Goal: Transaction & Acquisition: Purchase product/service

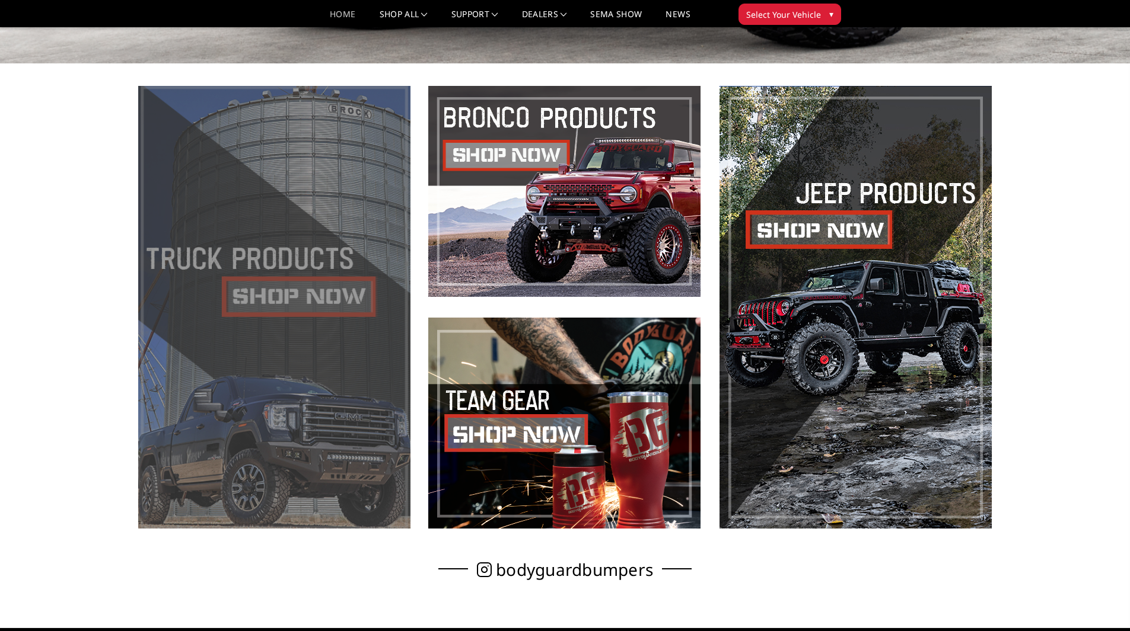
scroll to position [534, 0]
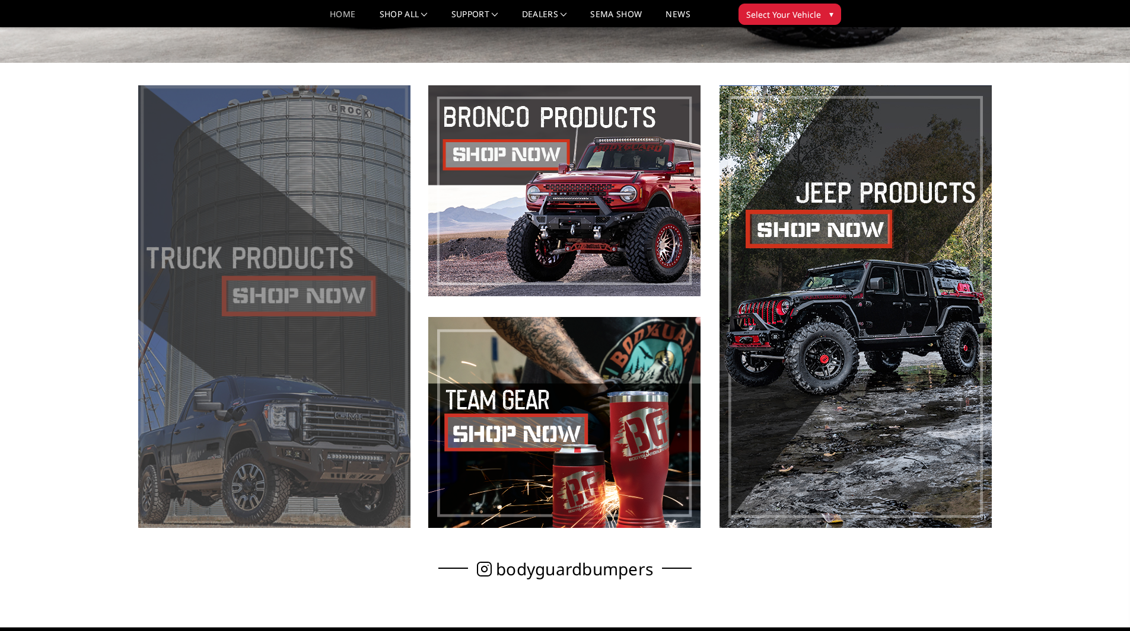
click at [272, 298] on span at bounding box center [274, 306] width 272 height 443
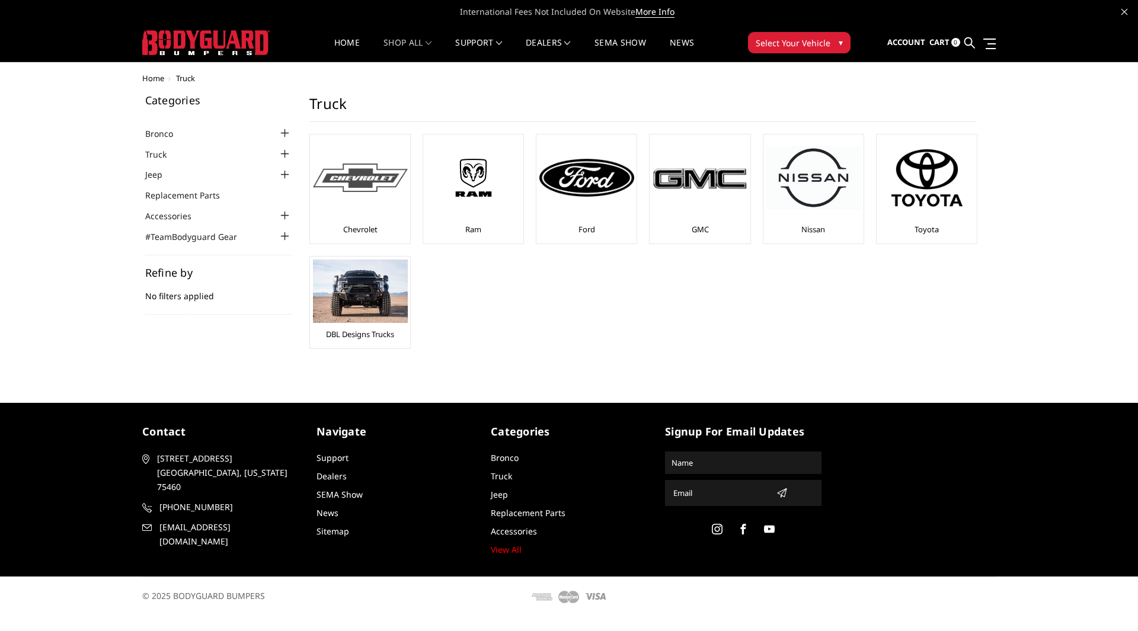
click at [385, 215] on div at bounding box center [360, 178] width 95 height 81
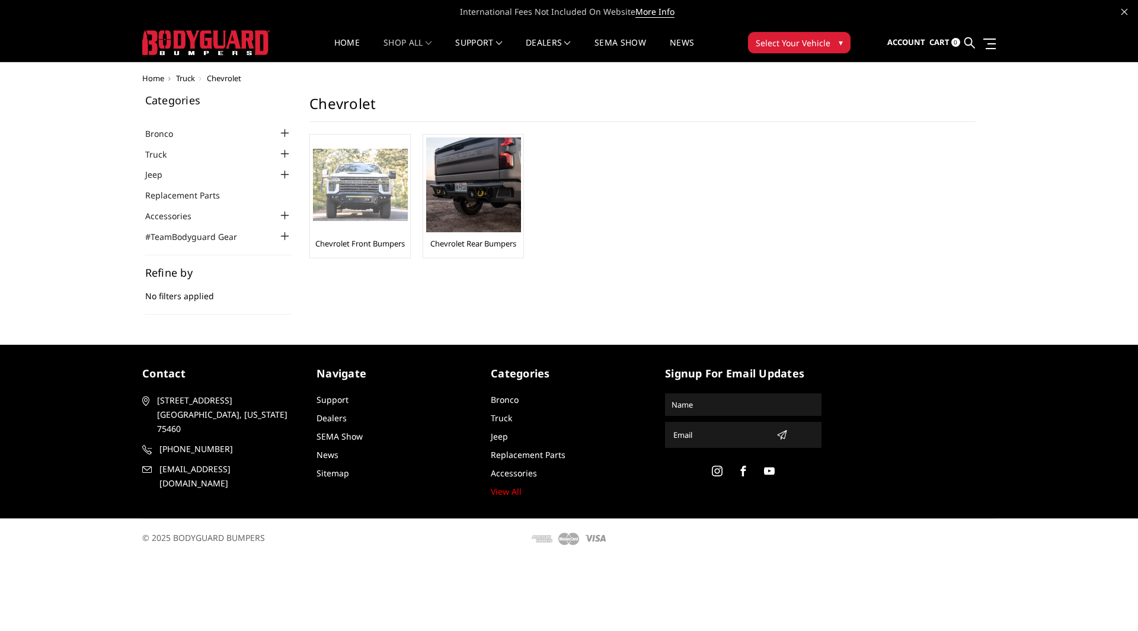
click at [381, 238] on div "Chevrolet Front Bumpers" at bounding box center [360, 196] width 94 height 117
click at [367, 230] on div at bounding box center [360, 185] width 95 height 95
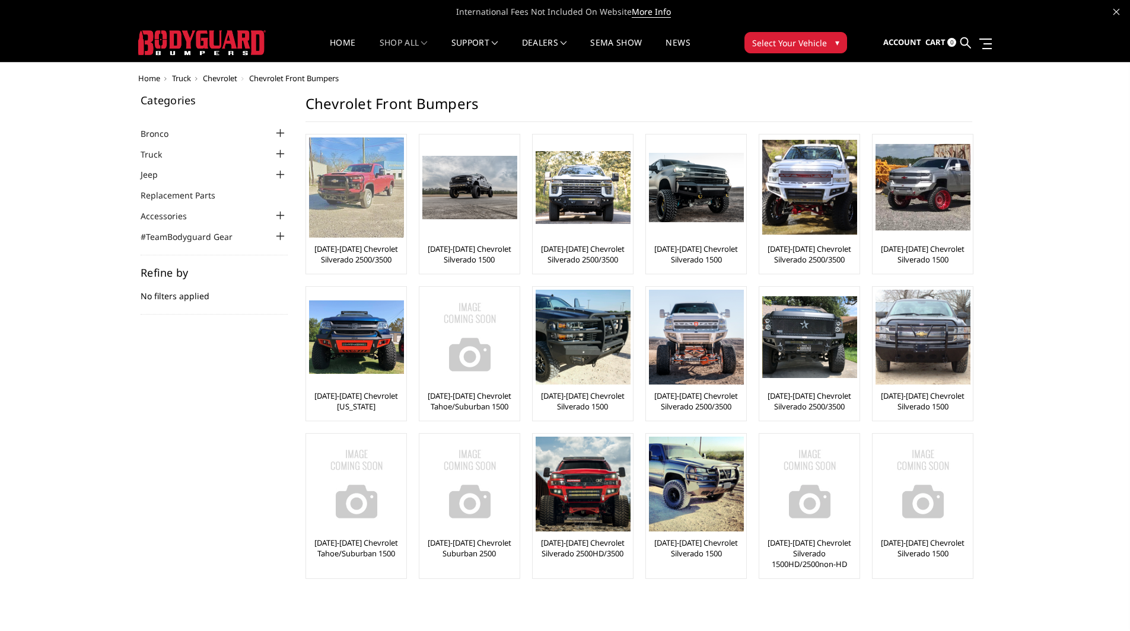
click at [359, 219] on img at bounding box center [356, 188] width 95 height 100
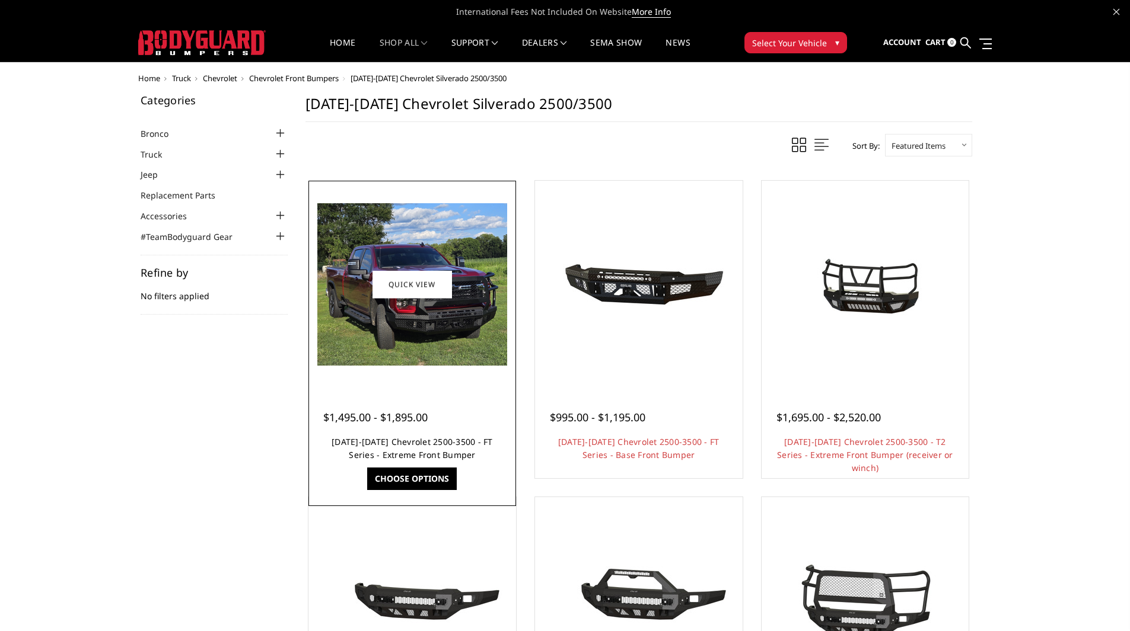
click at [410, 445] on link "[DATE]-[DATE] Chevrolet 2500-3500 - FT Series - Extreme Front Bumper" at bounding box center [411, 448] width 161 height 24
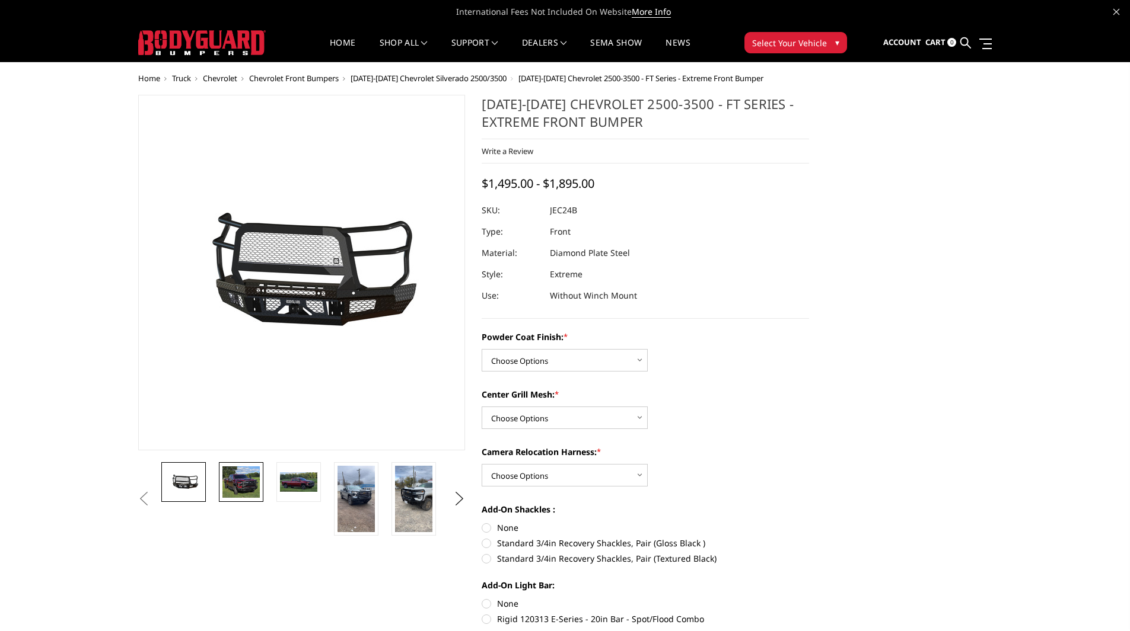
click at [240, 484] on img at bounding box center [240, 483] width 37 height 32
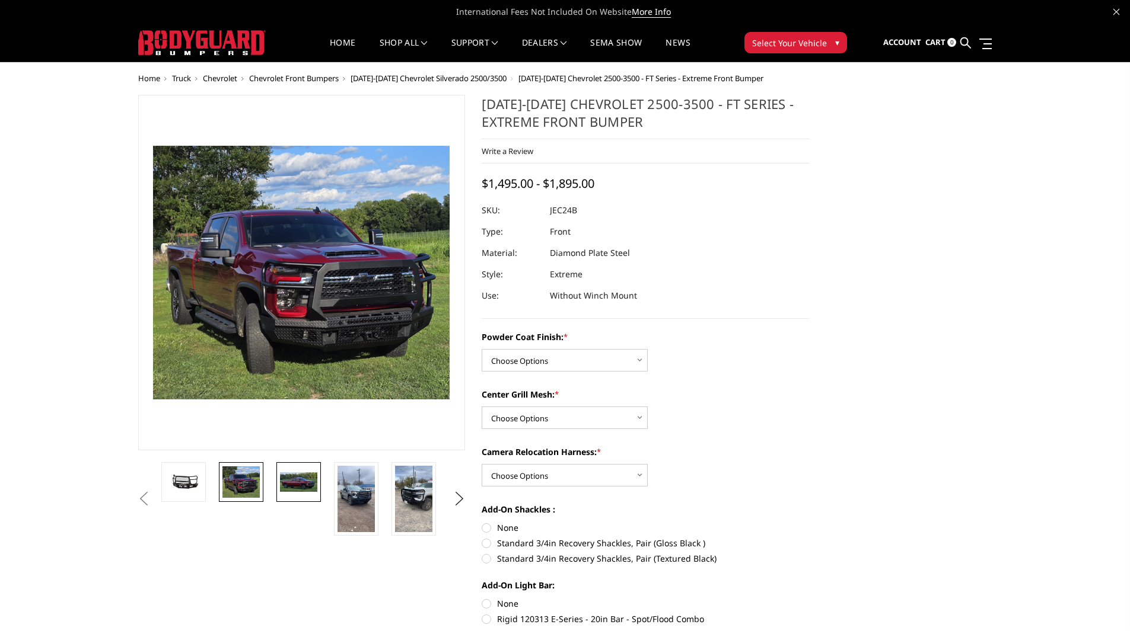
click at [300, 479] on img at bounding box center [298, 483] width 37 height 20
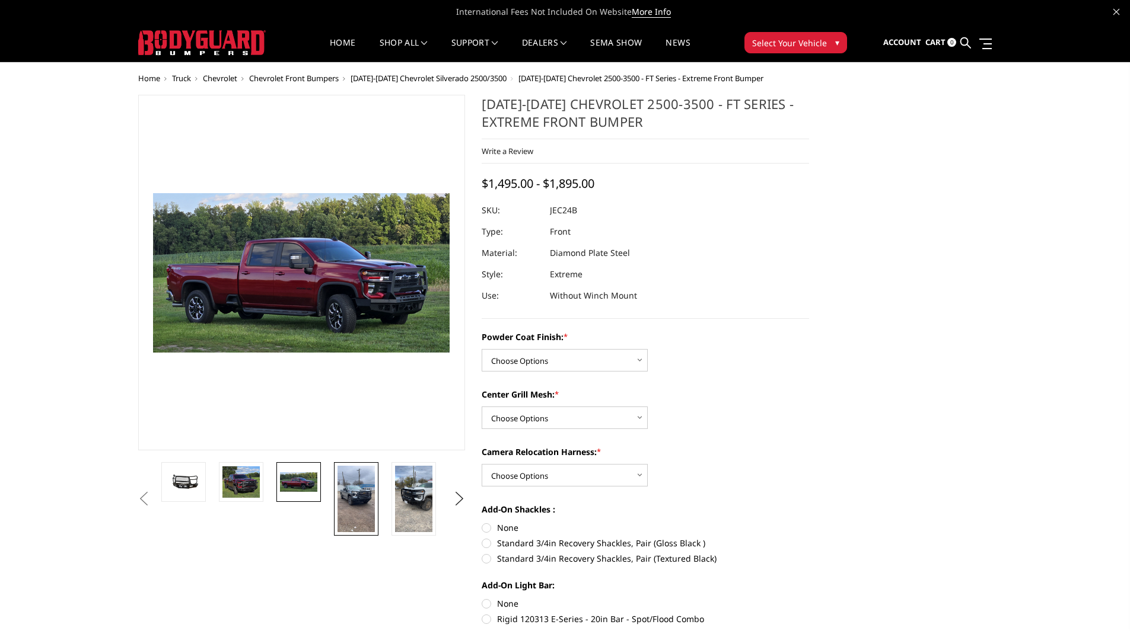
click at [344, 495] on img at bounding box center [355, 499] width 37 height 66
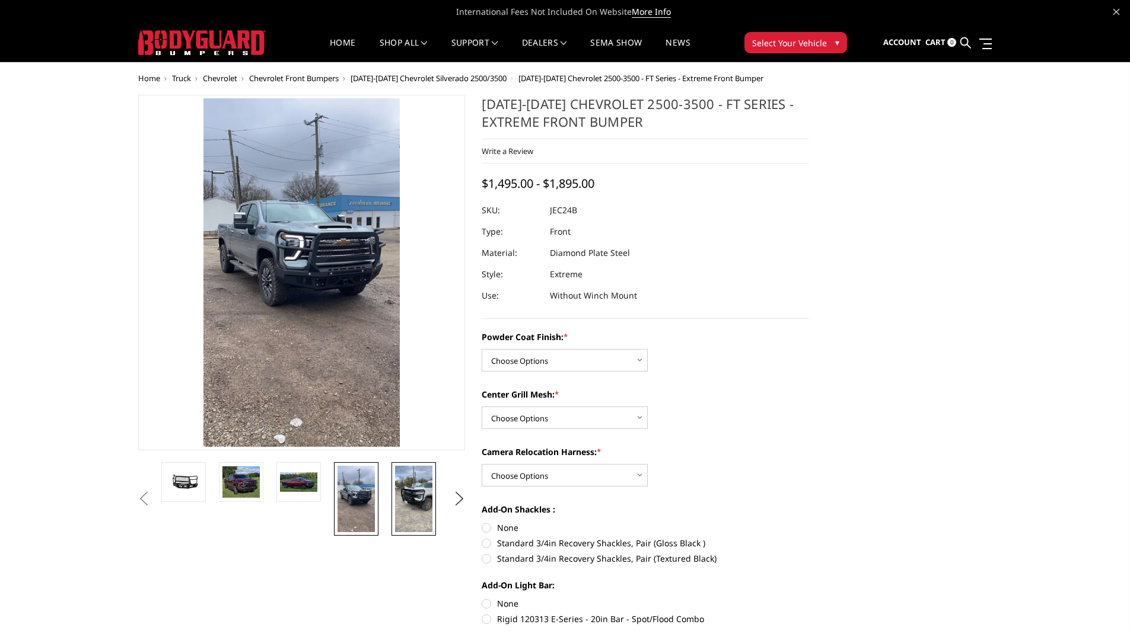
click at [408, 492] on img at bounding box center [413, 499] width 37 height 66
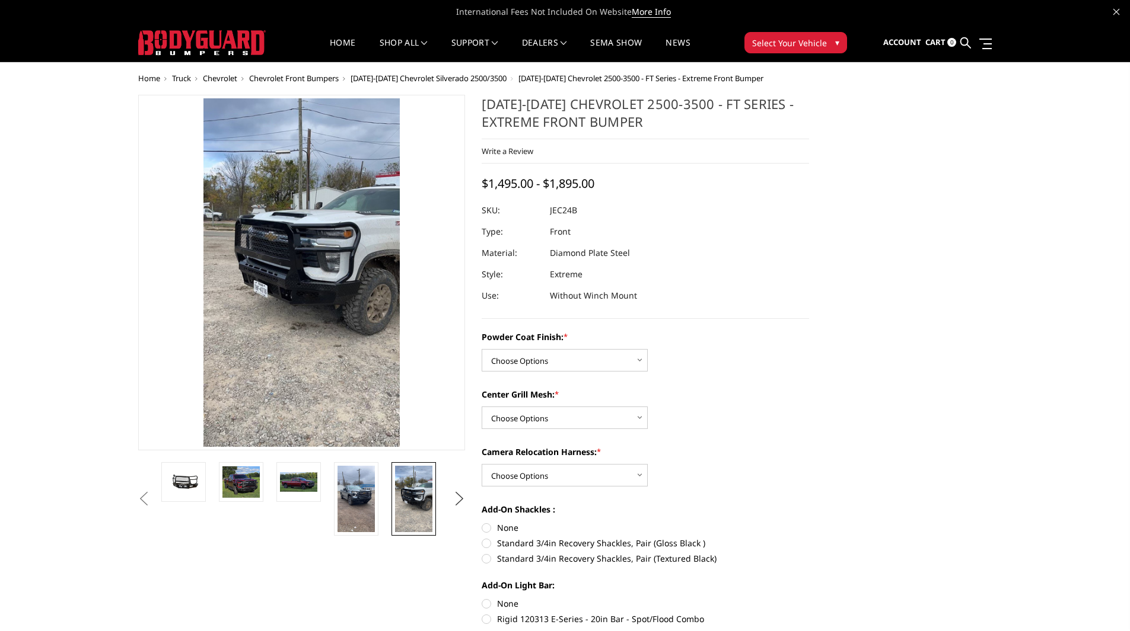
click at [458, 498] on button "Next" at bounding box center [459, 499] width 18 height 18
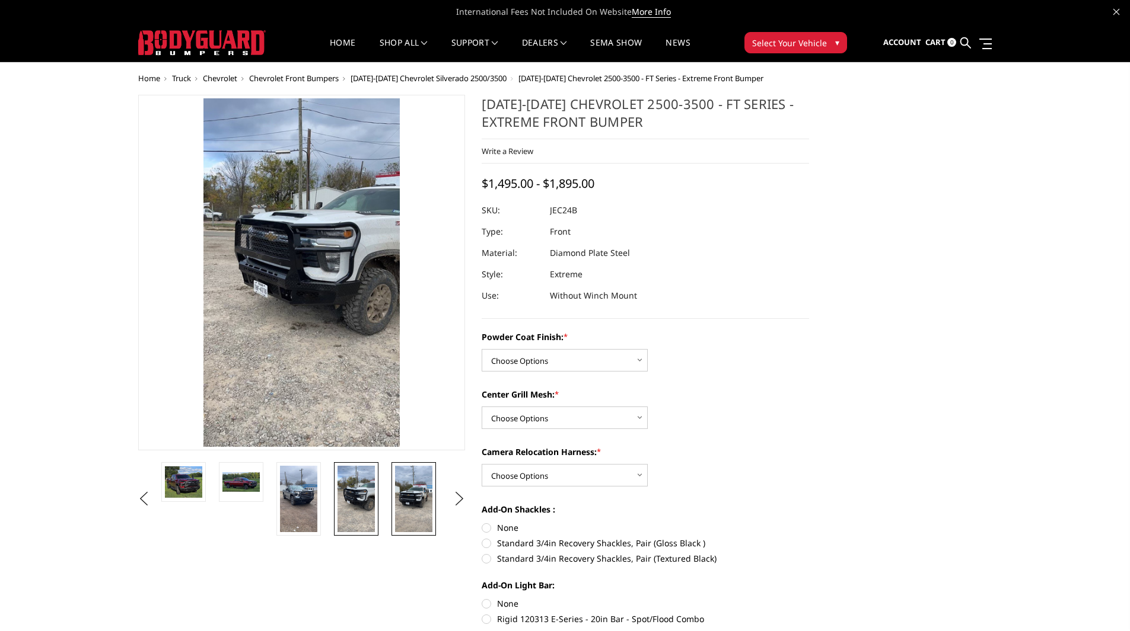
click at [418, 503] on img at bounding box center [413, 499] width 37 height 66
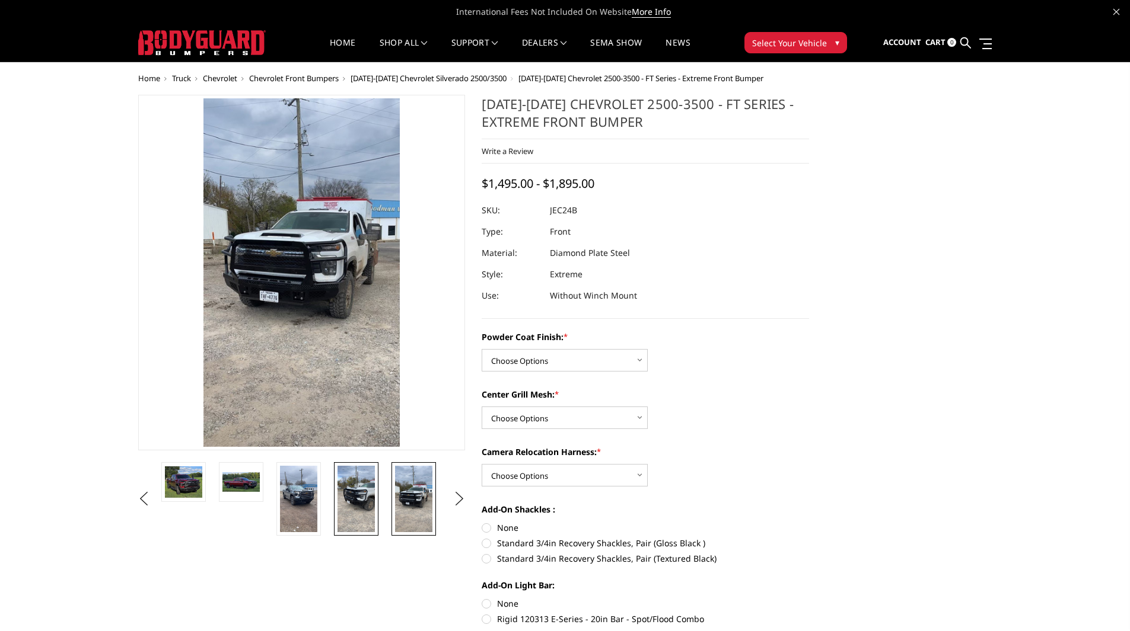
click at [361, 500] on img at bounding box center [355, 499] width 37 height 66
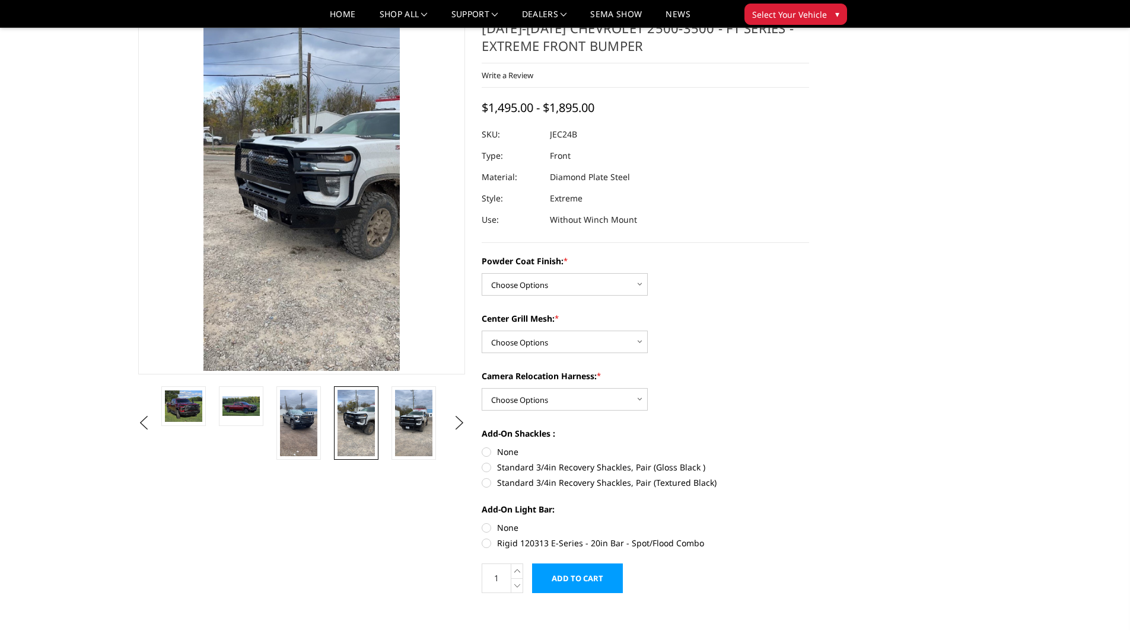
scroll to position [59, 0]
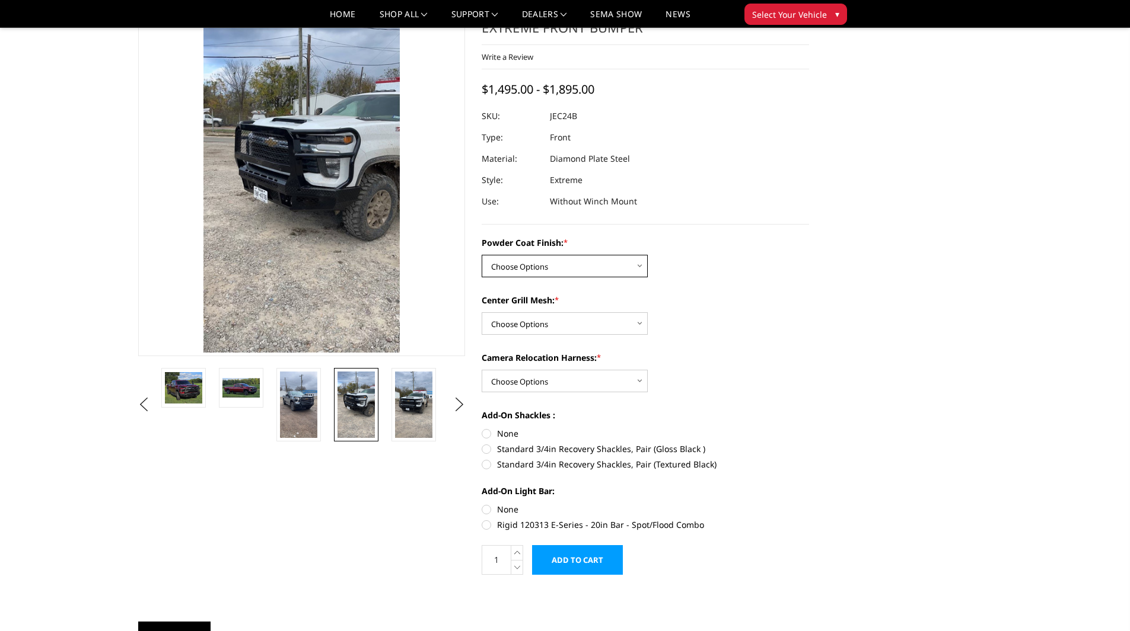
click at [576, 263] on select "Choose Options Bare Metal Gloss Black Powder Coat Textured Black Powder Coat" at bounding box center [564, 266] width 166 height 23
select select "3278"
click at [481, 255] on select "Choose Options Bare Metal Gloss Black Powder Coat Textured Black Powder Coat" at bounding box center [564, 266] width 166 height 23
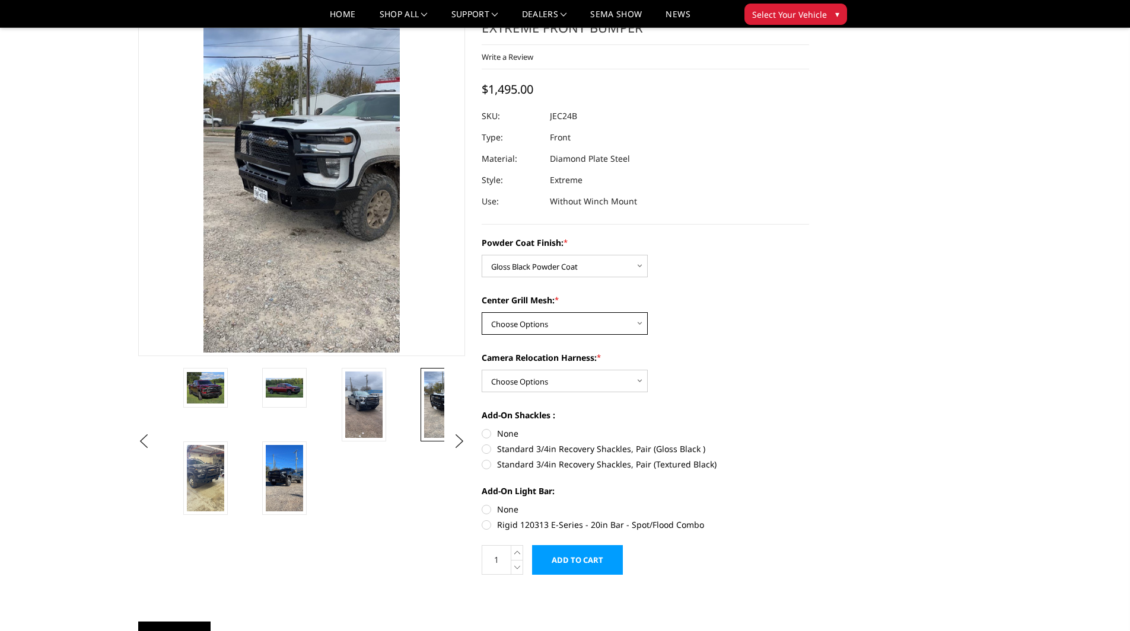
click at [568, 323] on select "Choose Options WITH Expanded Metal in Center Grill WITHOUT Expanded Metal in Ce…" at bounding box center [564, 323] width 166 height 23
select select "3280"
click at [481, 312] on select "Choose Options WITH Expanded Metal in Center Grill WITHOUT Expanded Metal in Ce…" at bounding box center [564, 323] width 166 height 23
click at [528, 377] on select "Choose Options WITH Camera Relocation Harness WITHOUT Camera Relocation Harness" at bounding box center [564, 381] width 166 height 23
select select "3283"
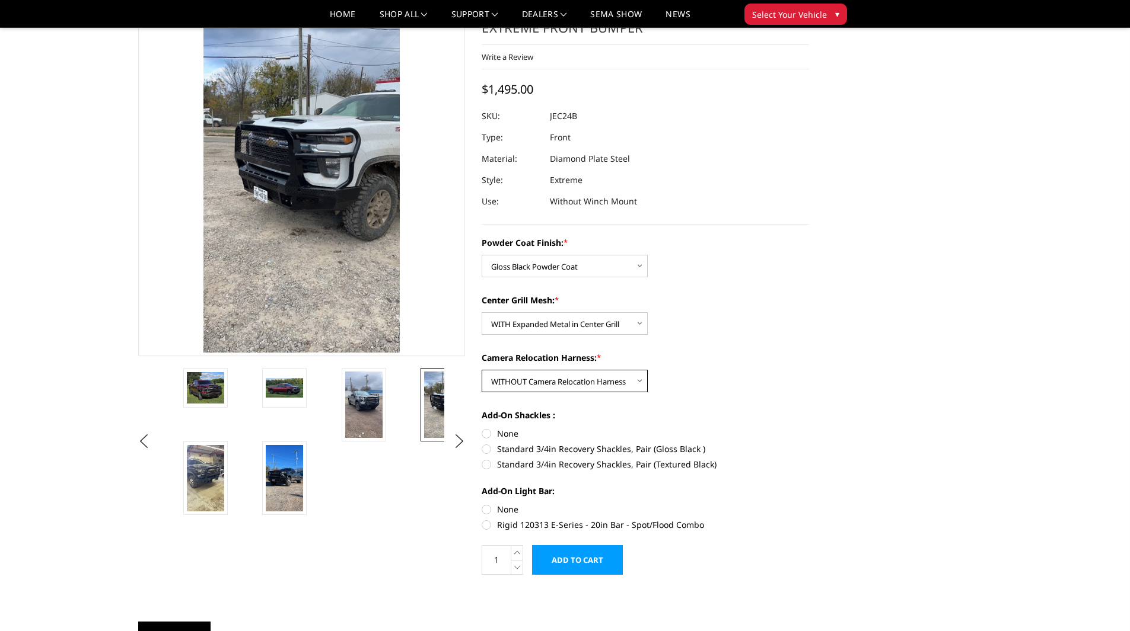
click at [481, 370] on select "Choose Options WITH Camera Relocation Harness WITHOUT Camera Relocation Harness" at bounding box center [564, 381] width 166 height 23
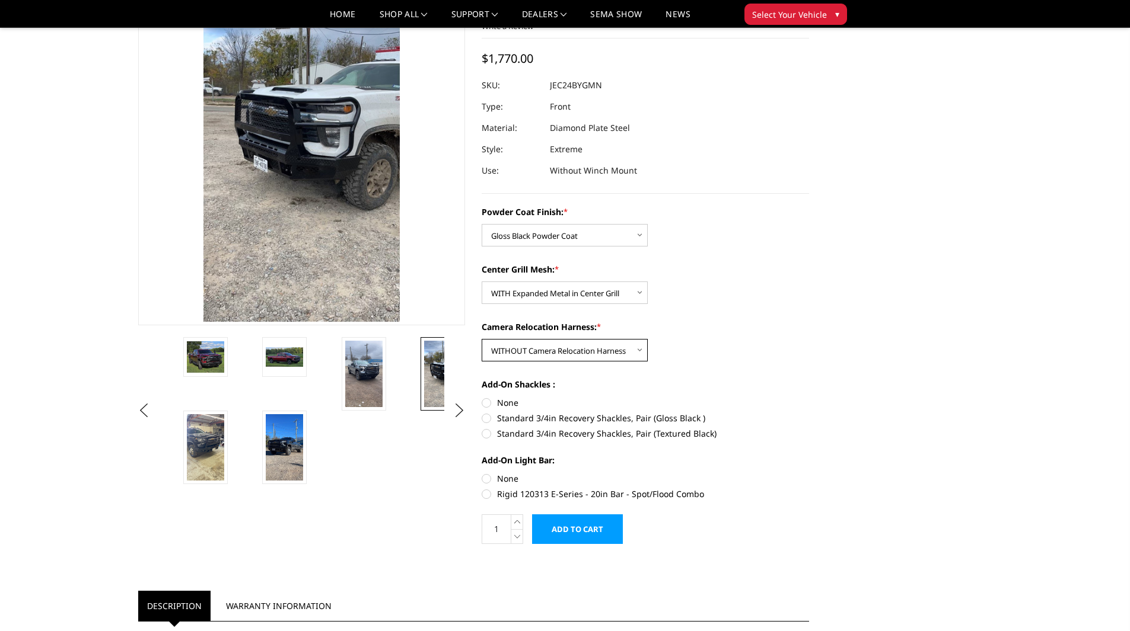
scroll to position [119, 0]
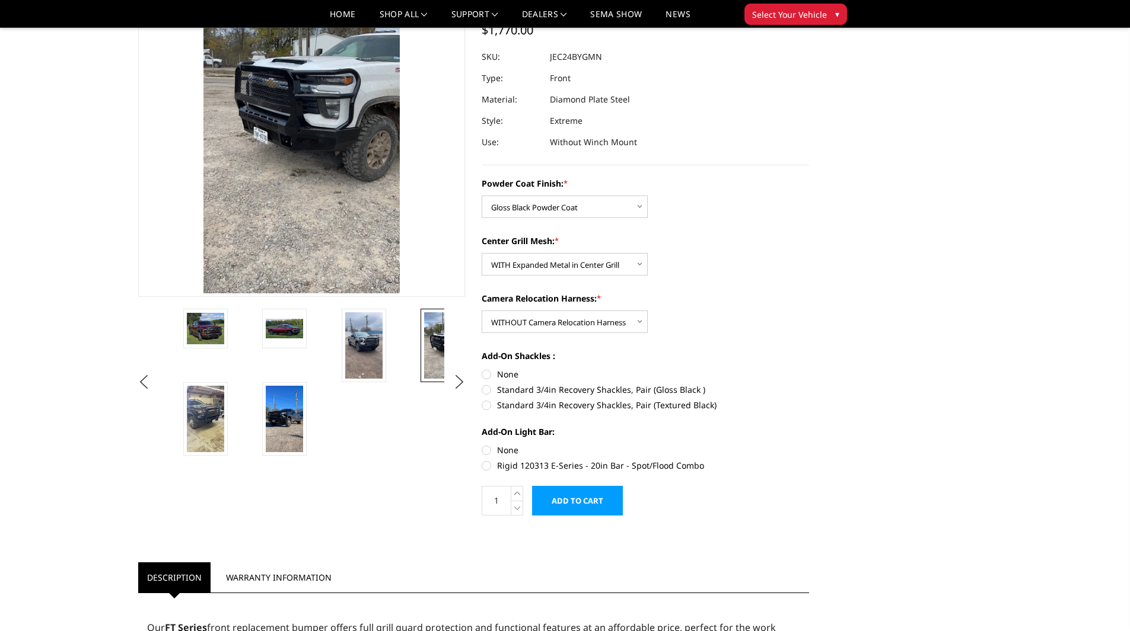
click at [487, 464] on label "Rigid 120313 E-Series - 20in Bar - Spot/Flood Combo" at bounding box center [644, 466] width 327 height 12
click at [809, 445] on input "Rigid 120313 E-Series - 20in Bar - Spot/Flood Combo" at bounding box center [809, 444] width 1 height 1
radio input "true"
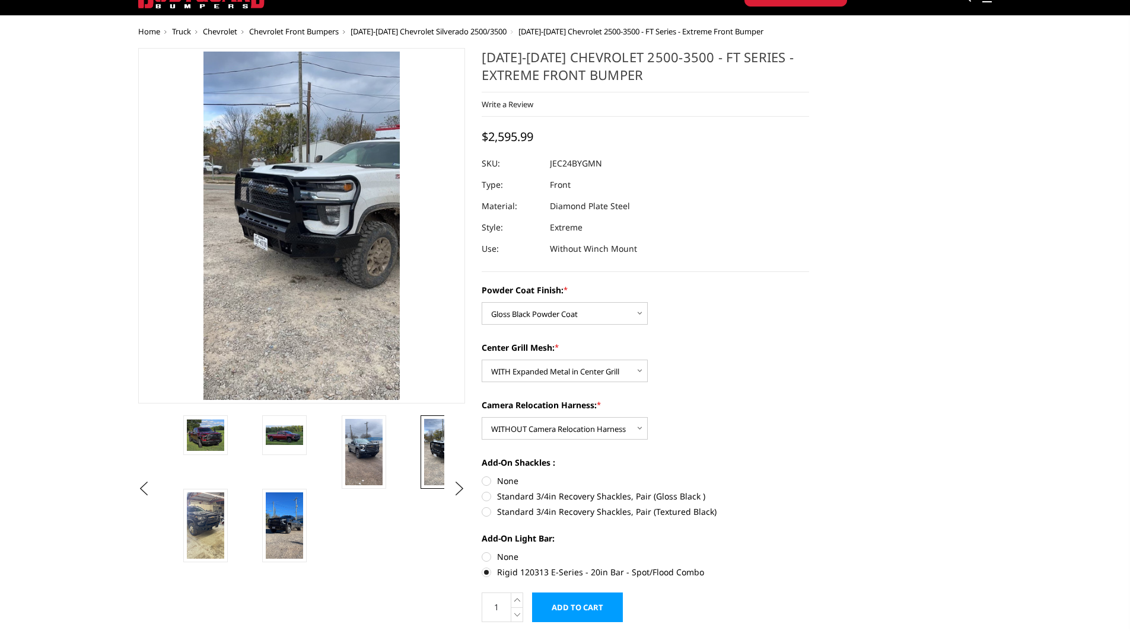
scroll to position [0, 0]
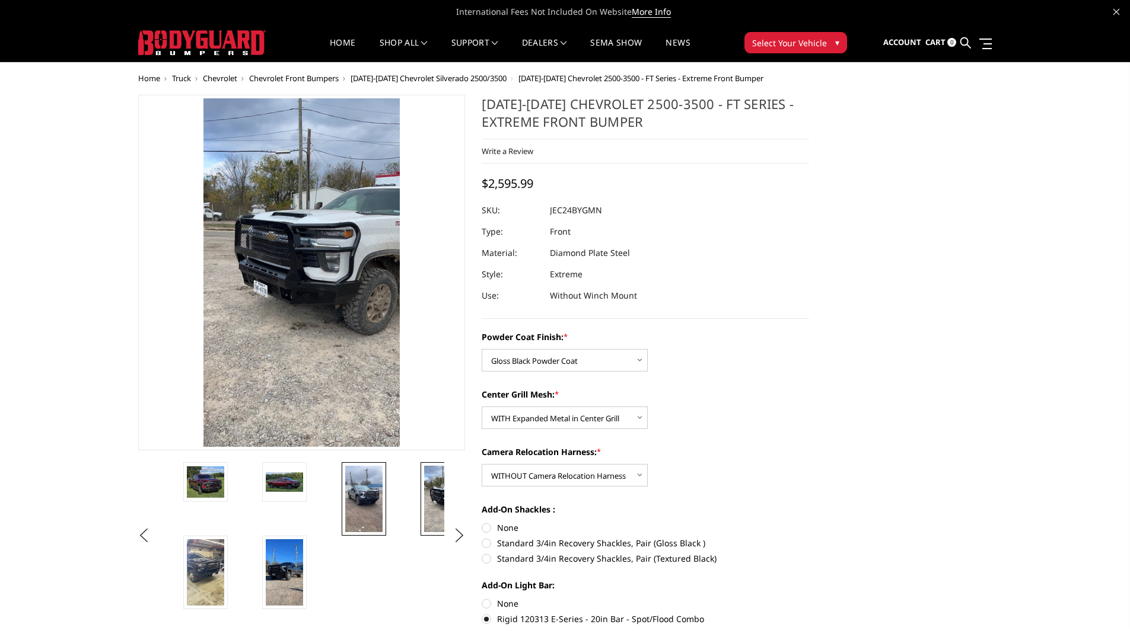
click at [352, 500] on img at bounding box center [363, 499] width 37 height 66
